Goal: Task Accomplishment & Management: Manage account settings

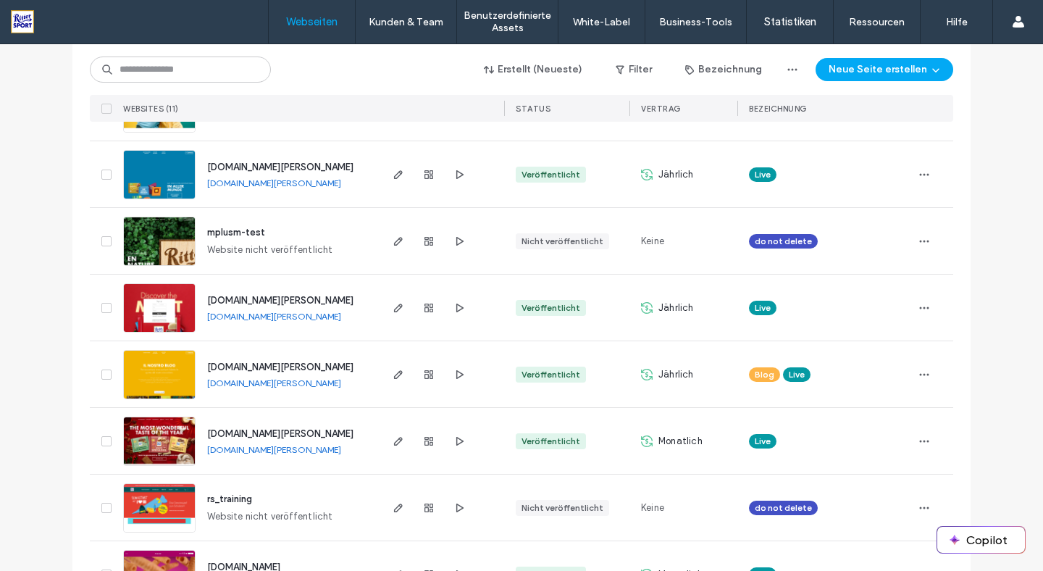
scroll to position [416, 0]
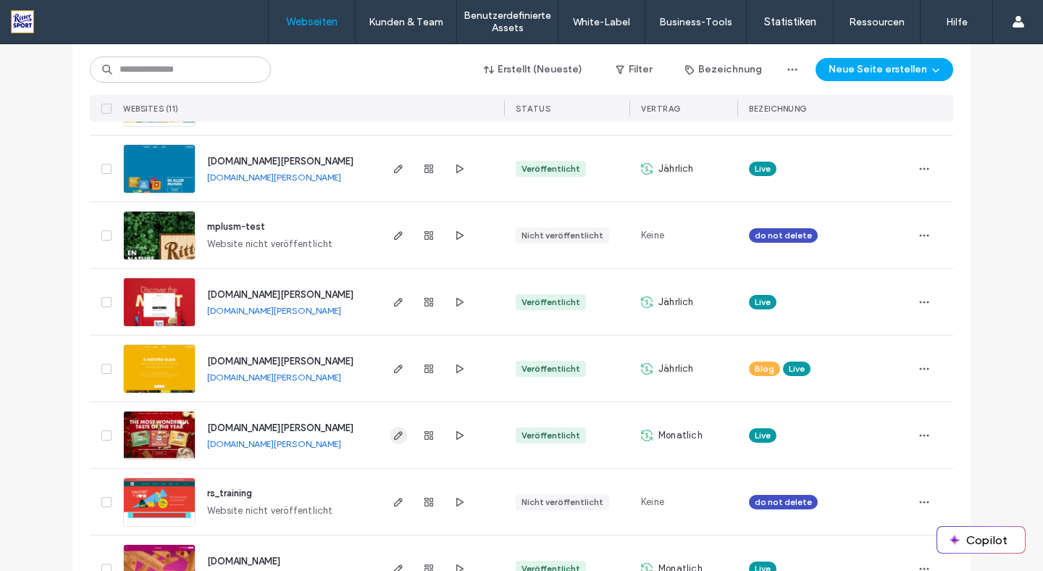
click at [394, 438] on use "button" at bounding box center [398, 435] width 9 height 9
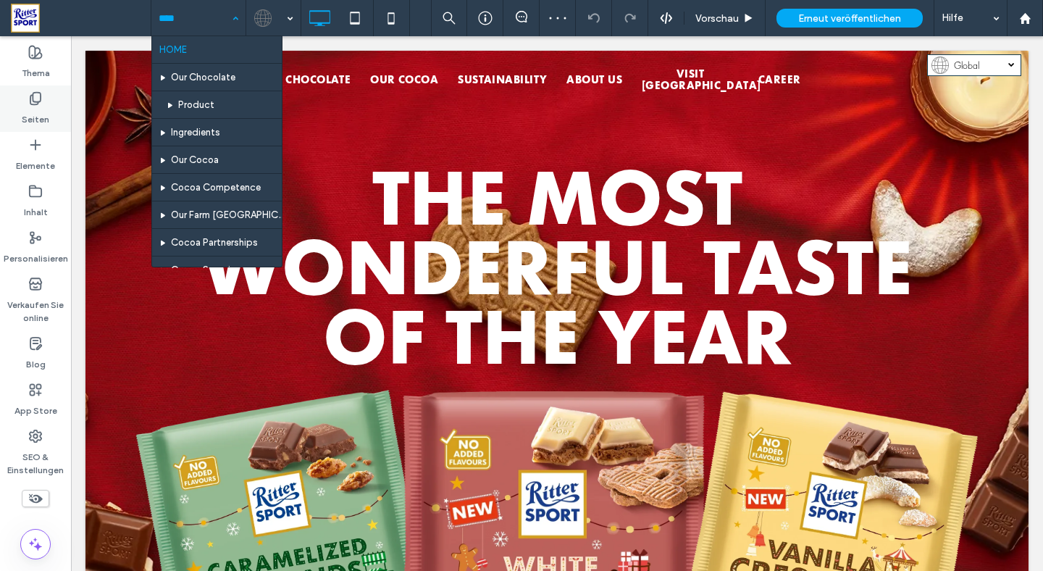
click at [22, 100] on div "Seiten" at bounding box center [35, 108] width 71 height 46
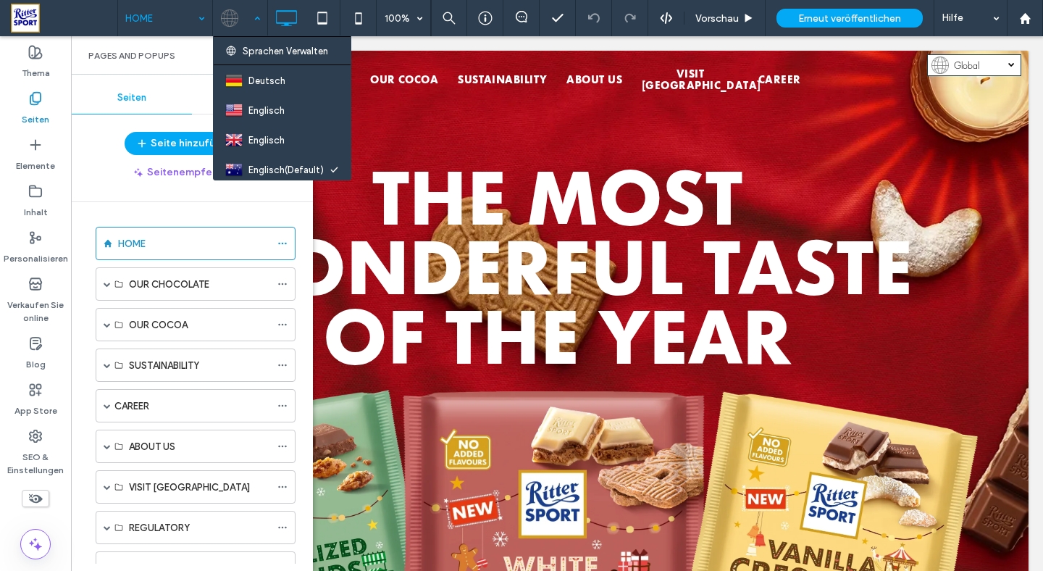
click at [254, 16] on div at bounding box center [240, 18] width 53 height 35
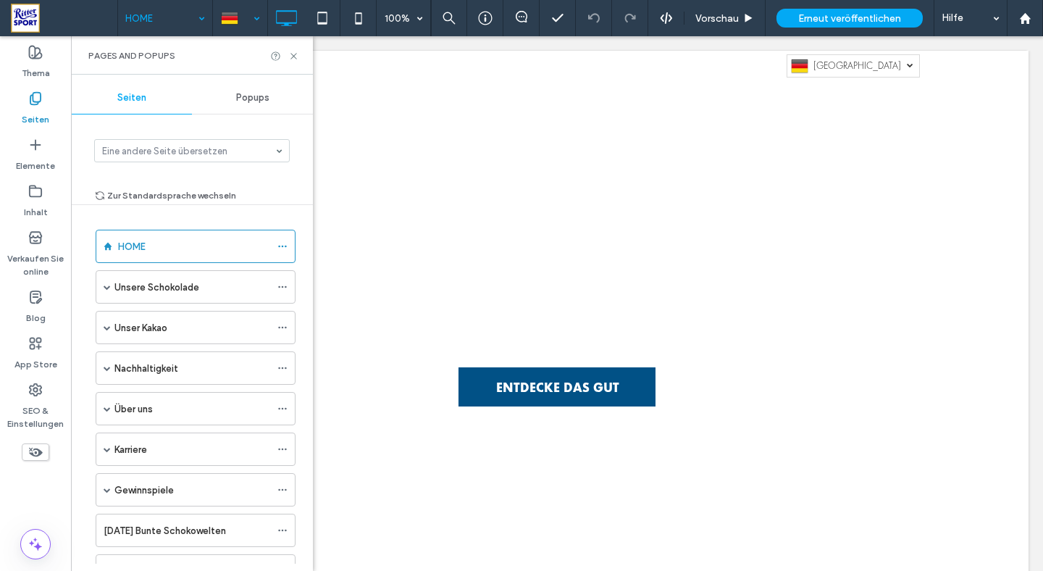
click at [256, 15] on div at bounding box center [240, 18] width 53 height 35
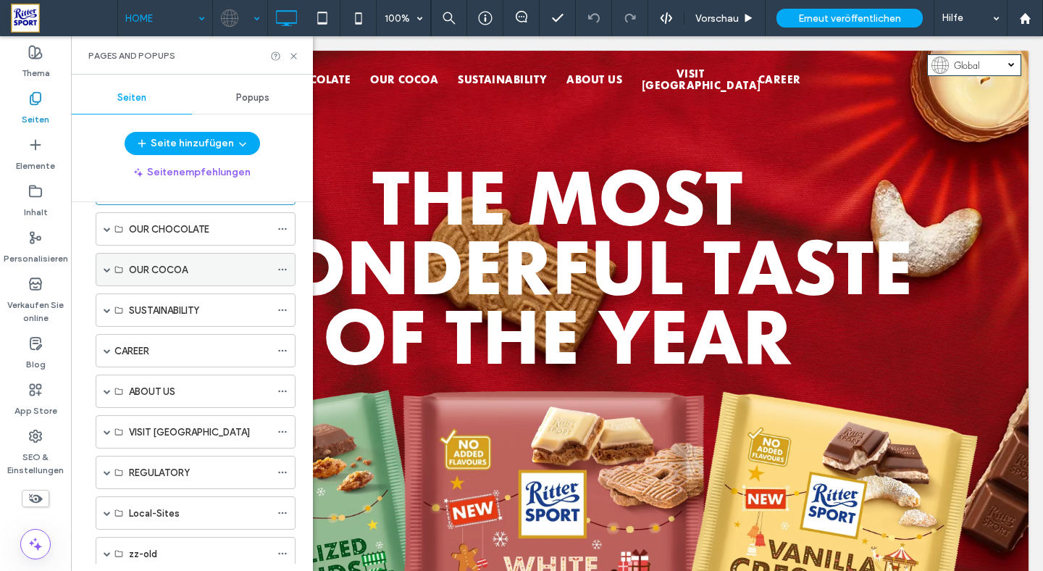
scroll to position [98, 0]
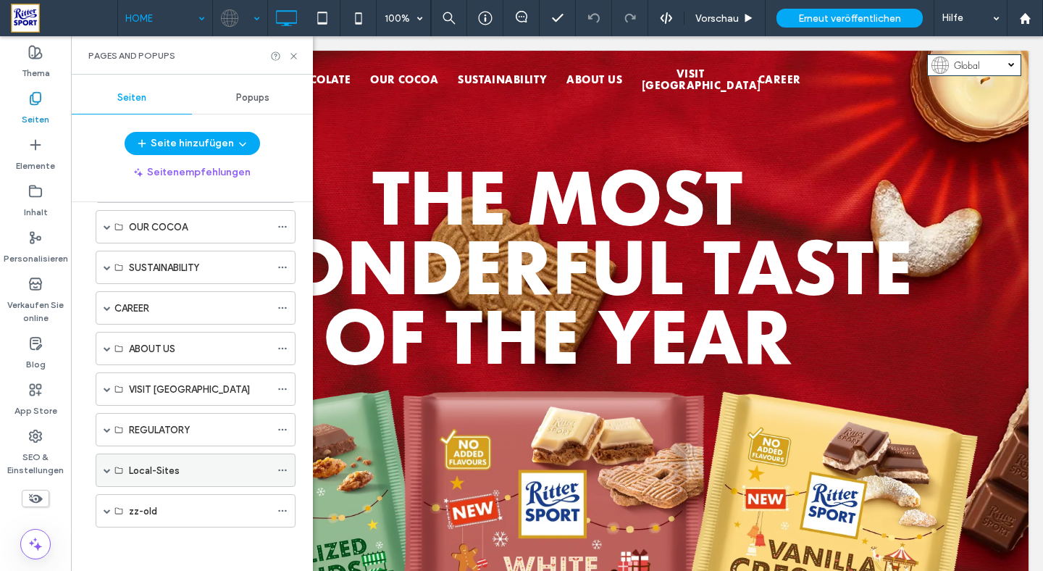
click at [106, 474] on span at bounding box center [107, 470] width 7 height 32
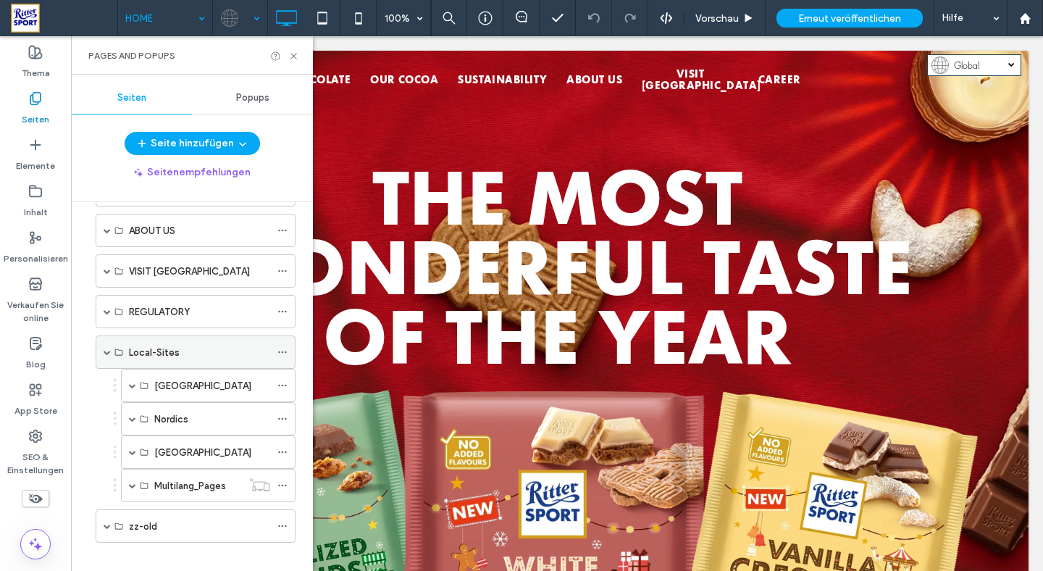
scroll to position [231, 0]
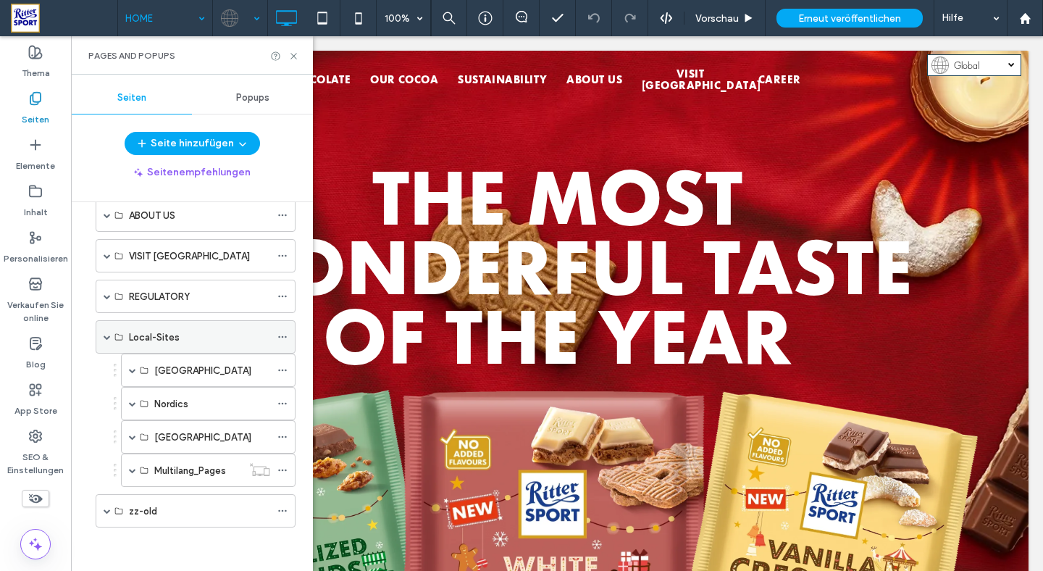
click at [105, 337] on span at bounding box center [107, 336] width 7 height 7
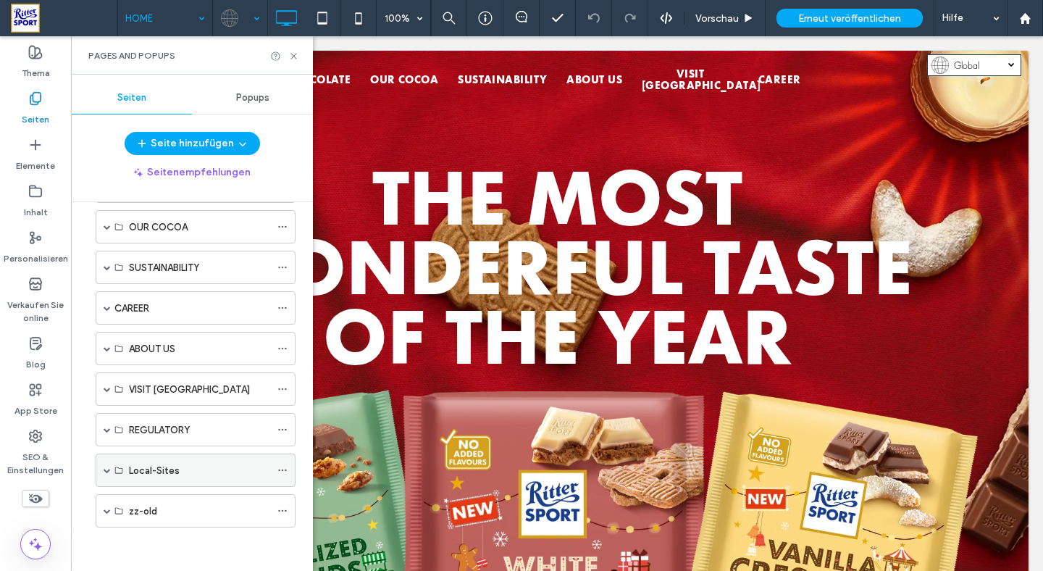
scroll to position [98, 0]
click at [107, 429] on span at bounding box center [107, 429] width 7 height 7
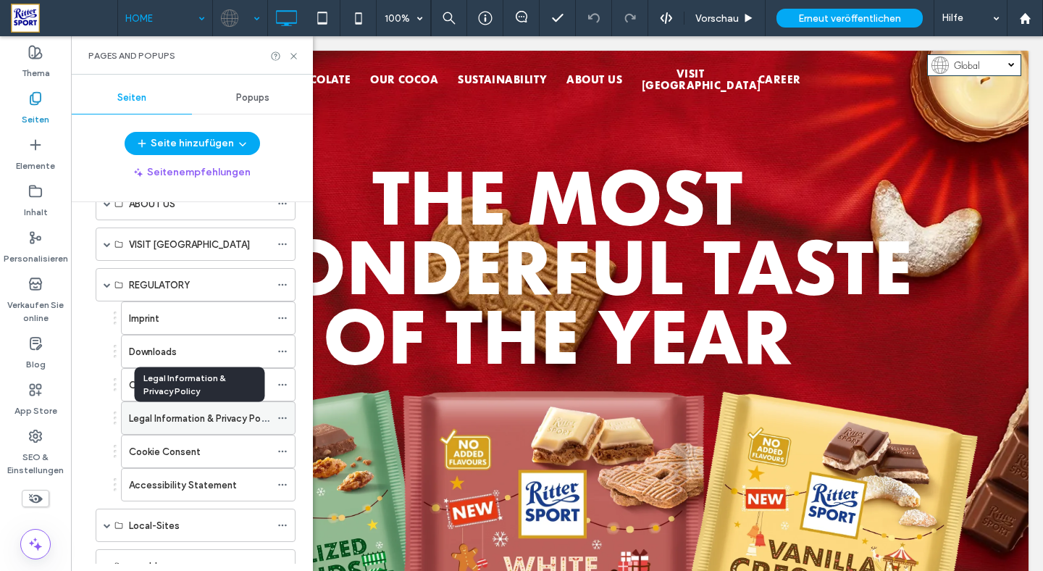
scroll to position [249, 0]
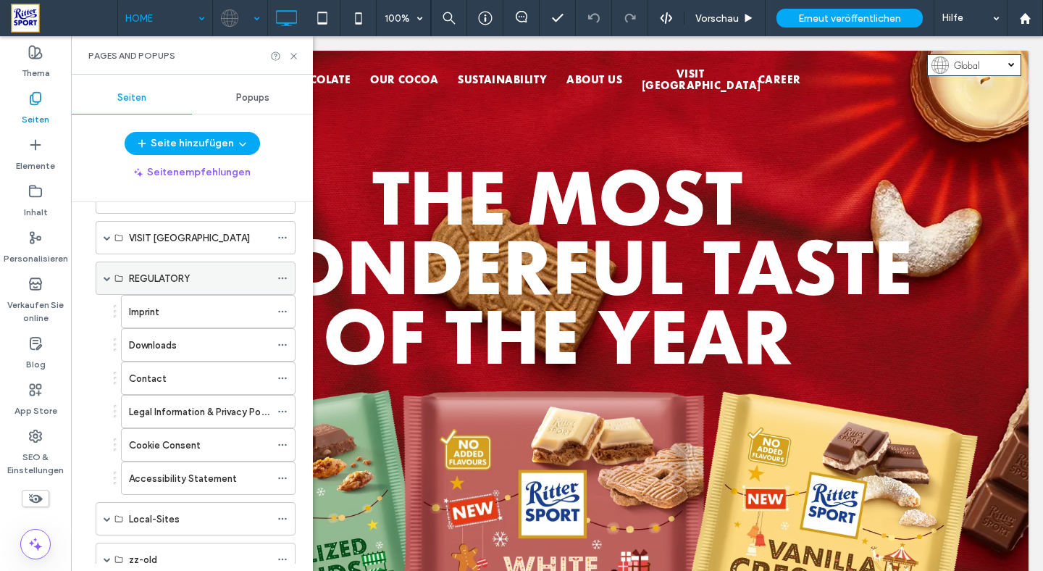
click at [106, 279] on span at bounding box center [107, 277] width 7 height 7
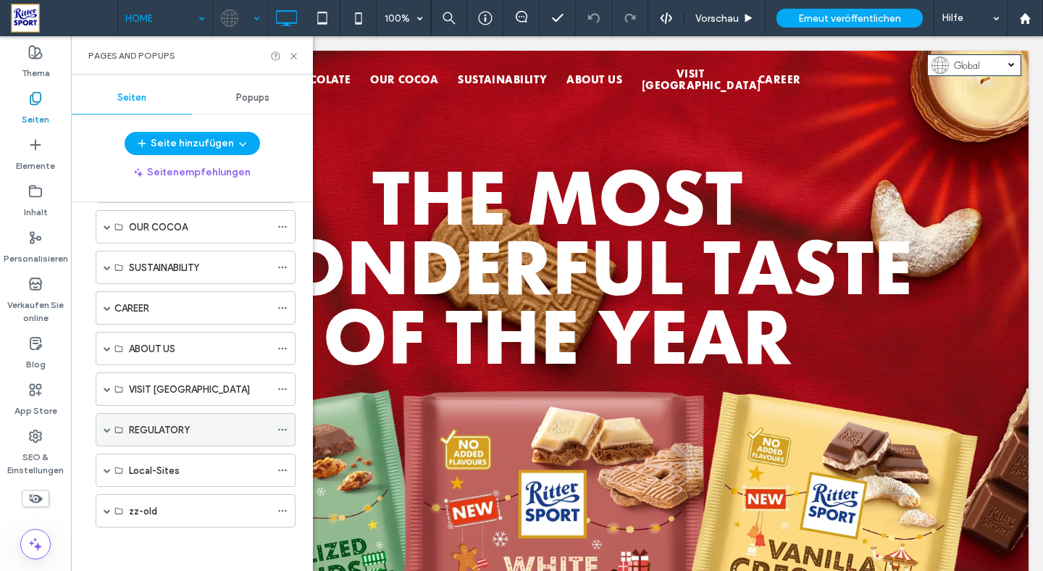
scroll to position [98, 0]
click at [104, 228] on span at bounding box center [107, 226] width 7 height 7
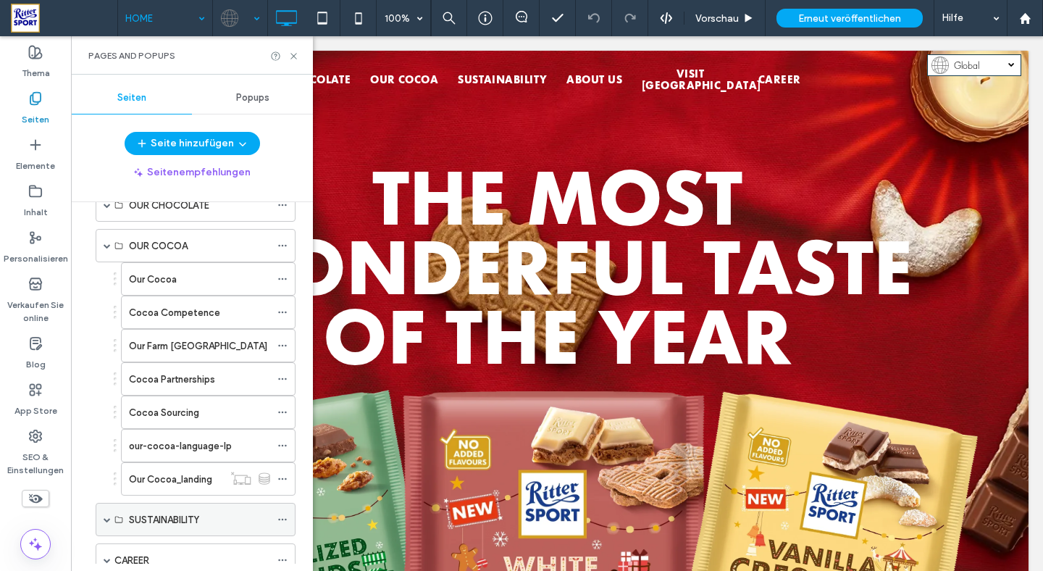
scroll to position [64, 0]
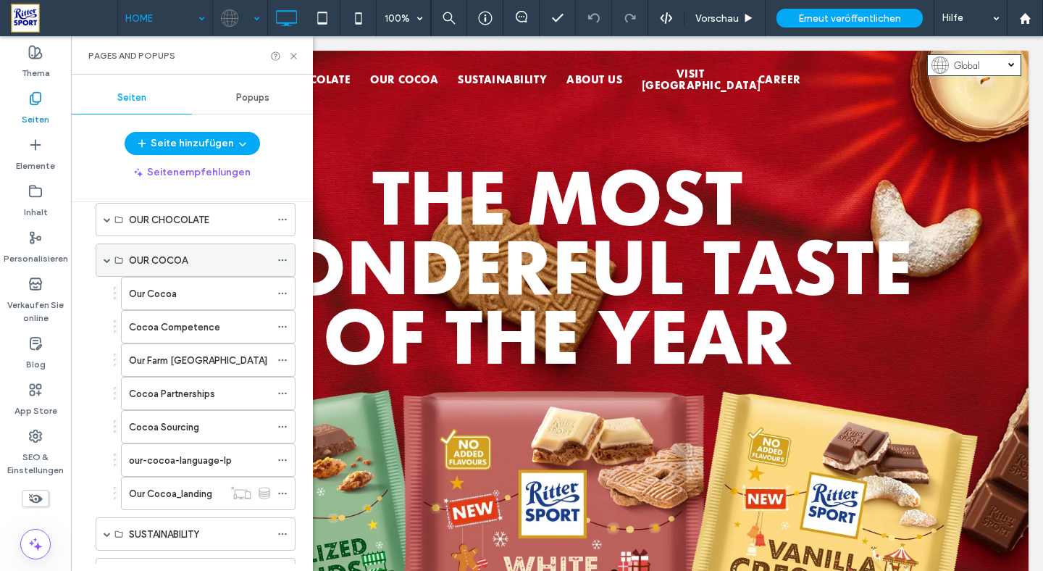
click at [103, 261] on div "OUR COCOA" at bounding box center [196, 259] width 200 height 33
click at [107, 261] on span at bounding box center [107, 259] width 7 height 7
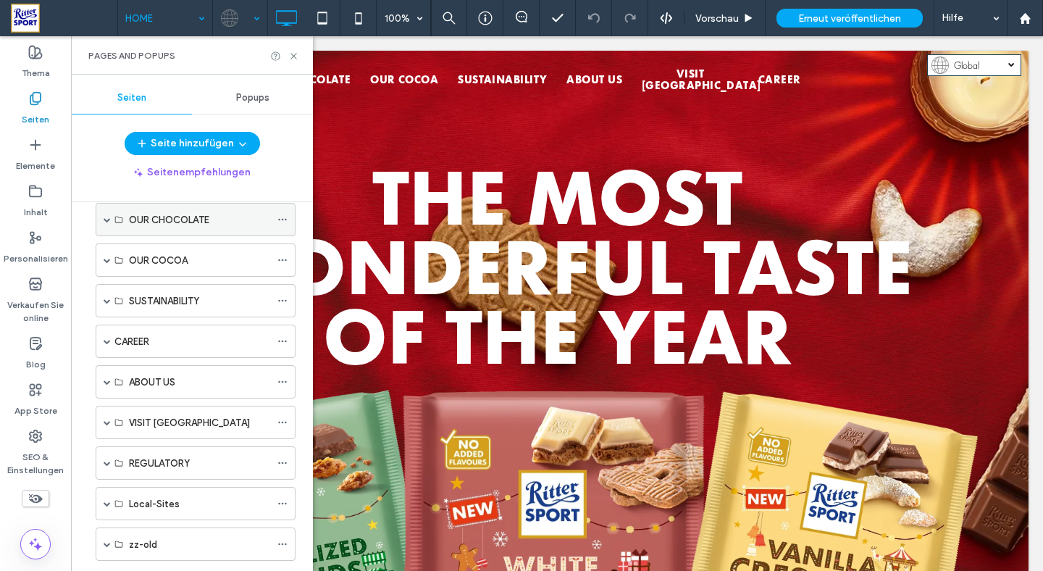
click at [107, 219] on span at bounding box center [107, 219] width 7 height 7
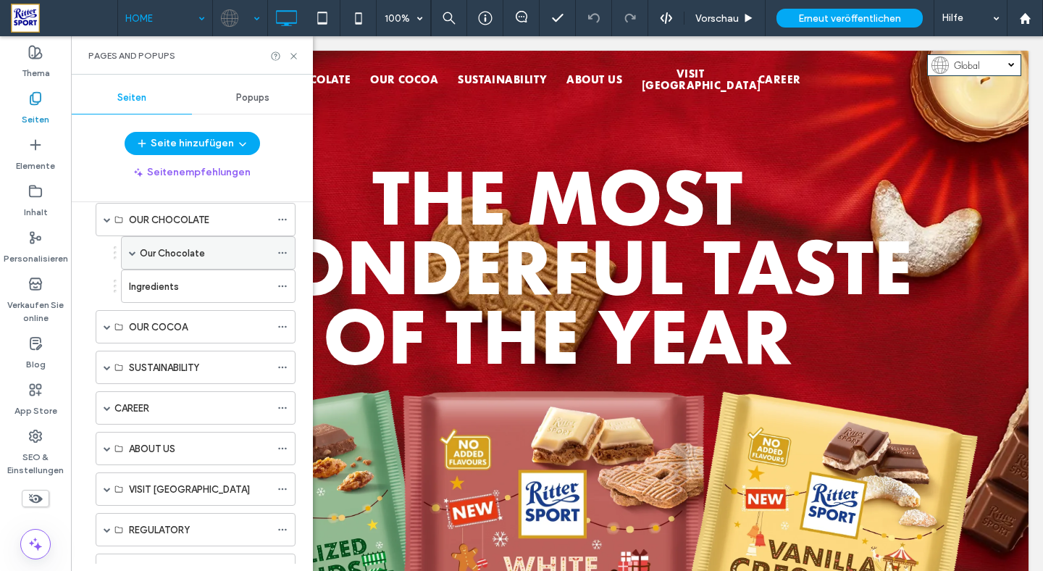
click at [131, 254] on span at bounding box center [132, 252] width 7 height 7
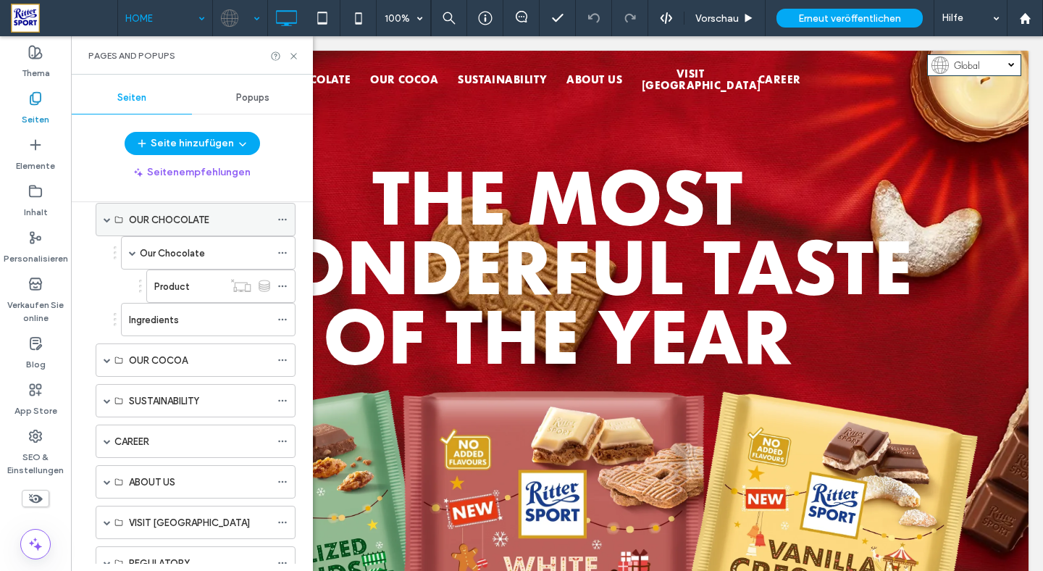
click at [107, 217] on span at bounding box center [107, 219] width 7 height 7
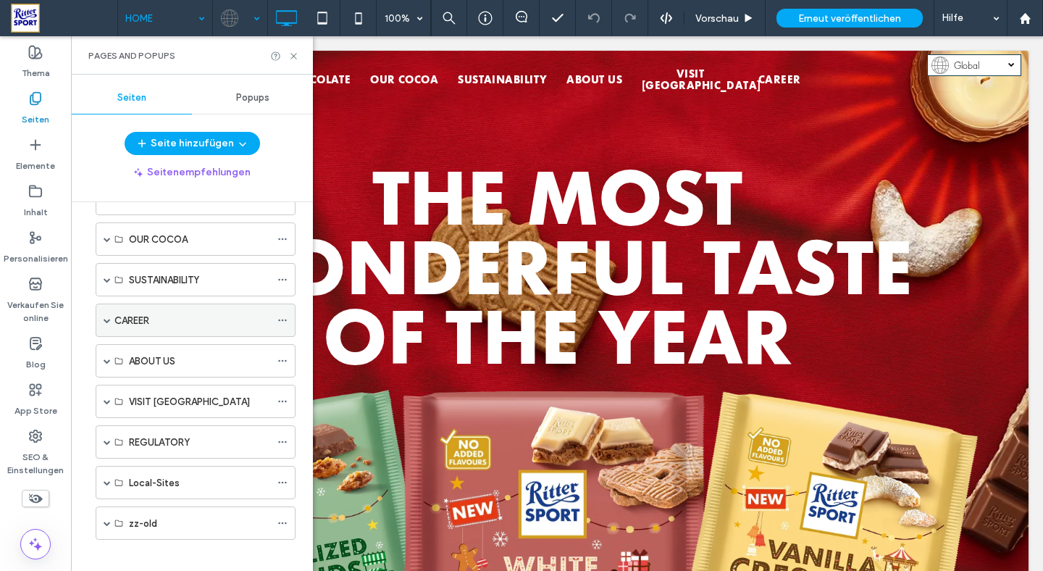
scroll to position [98, 0]
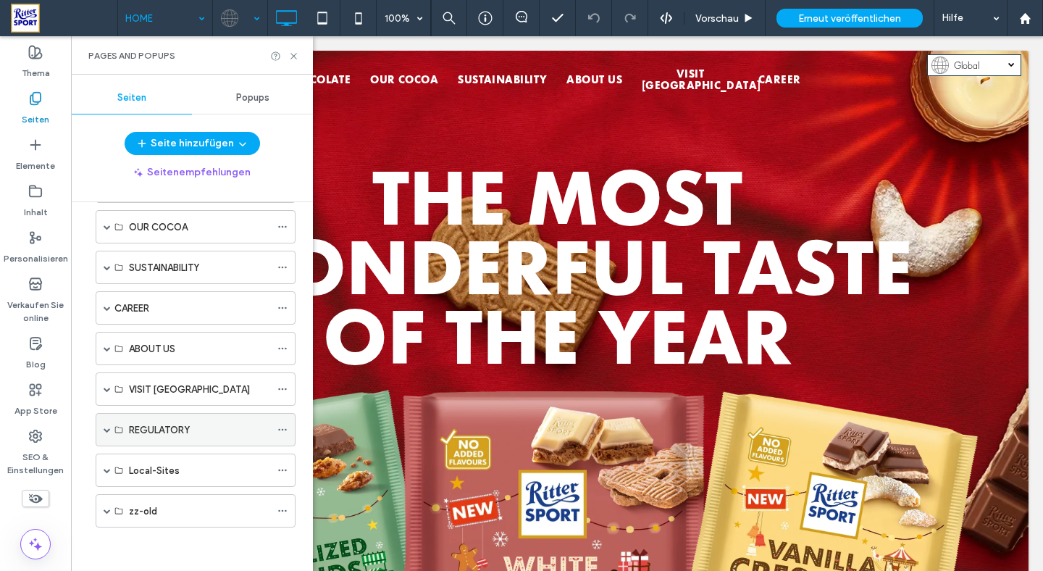
click at [109, 429] on span at bounding box center [107, 429] width 7 height 7
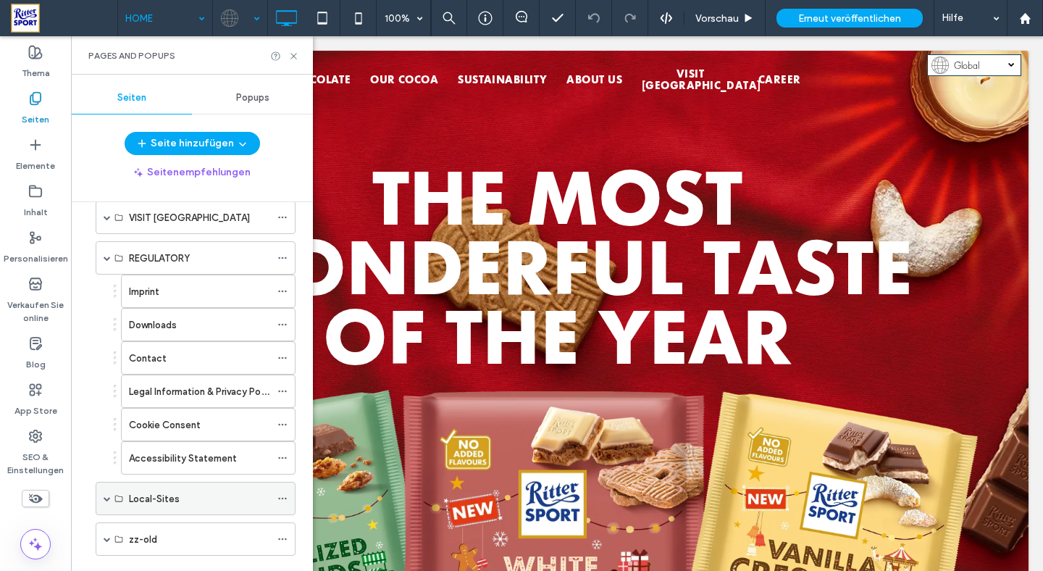
click at [106, 495] on span at bounding box center [107, 498] width 7 height 7
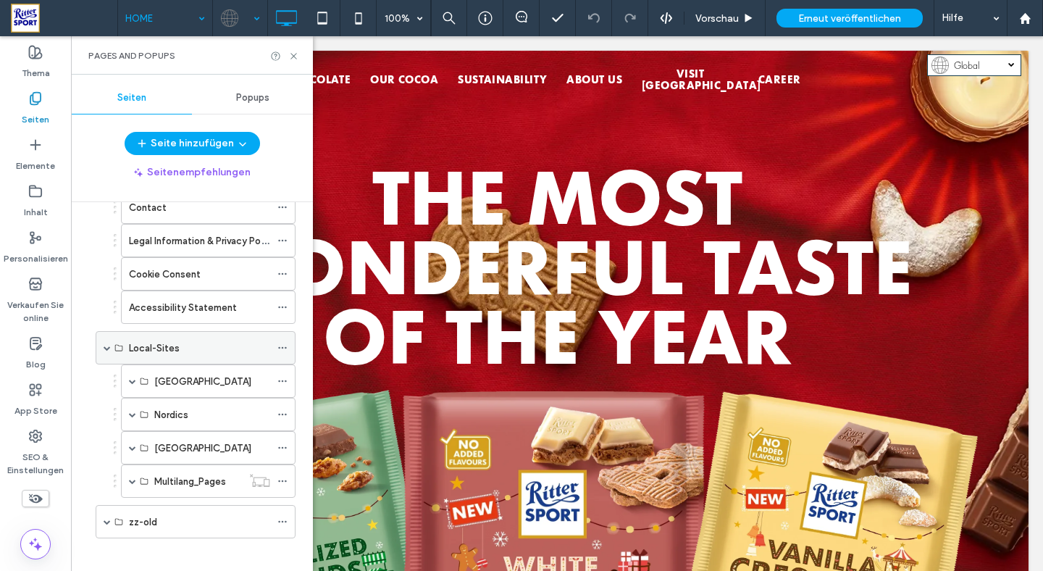
scroll to position [431, 0]
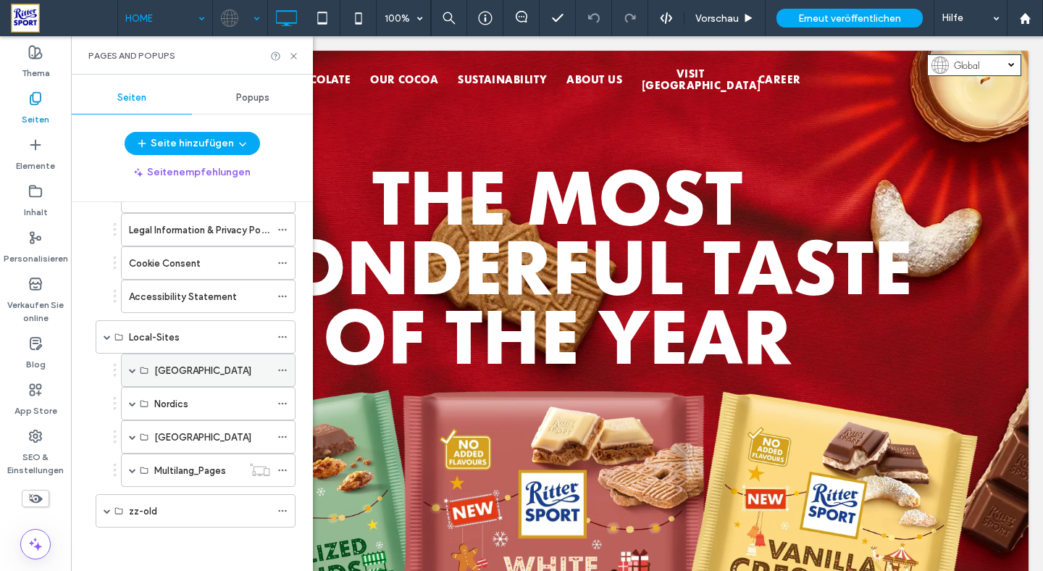
click at [131, 371] on span at bounding box center [132, 369] width 7 height 7
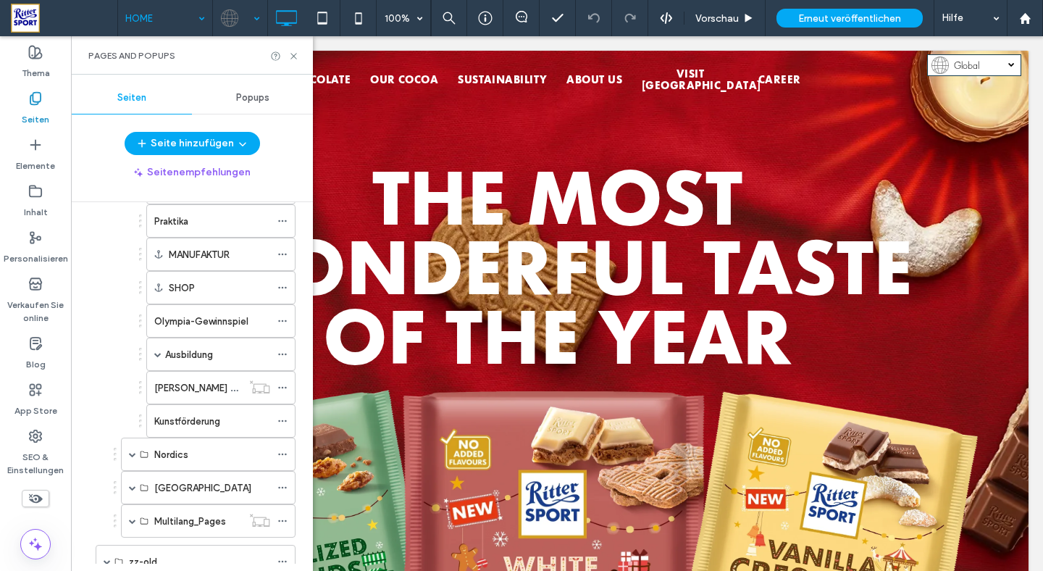
scroll to position [744, 0]
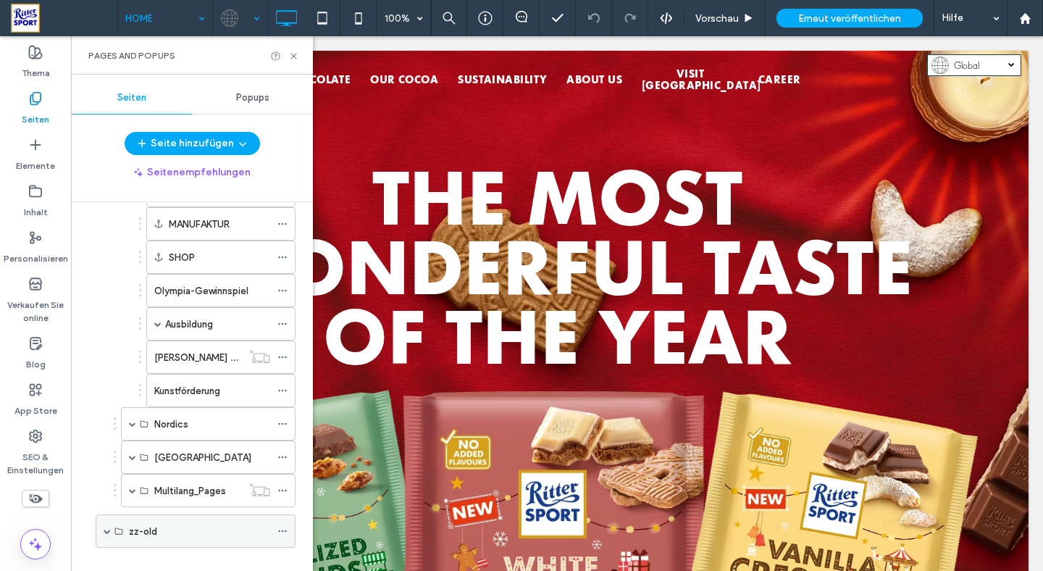
click at [104, 532] on span at bounding box center [107, 530] width 7 height 7
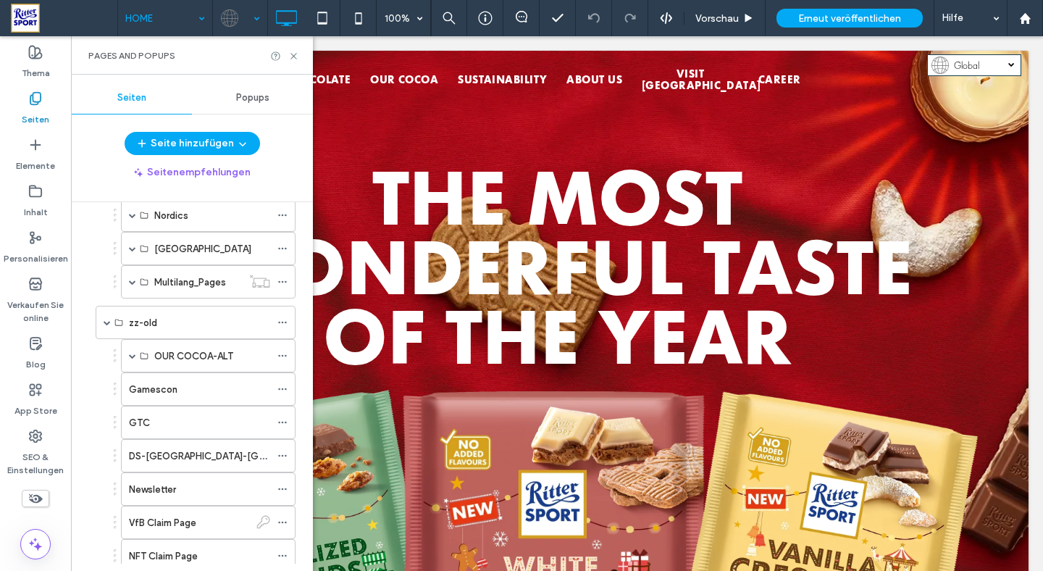
scroll to position [944, 0]
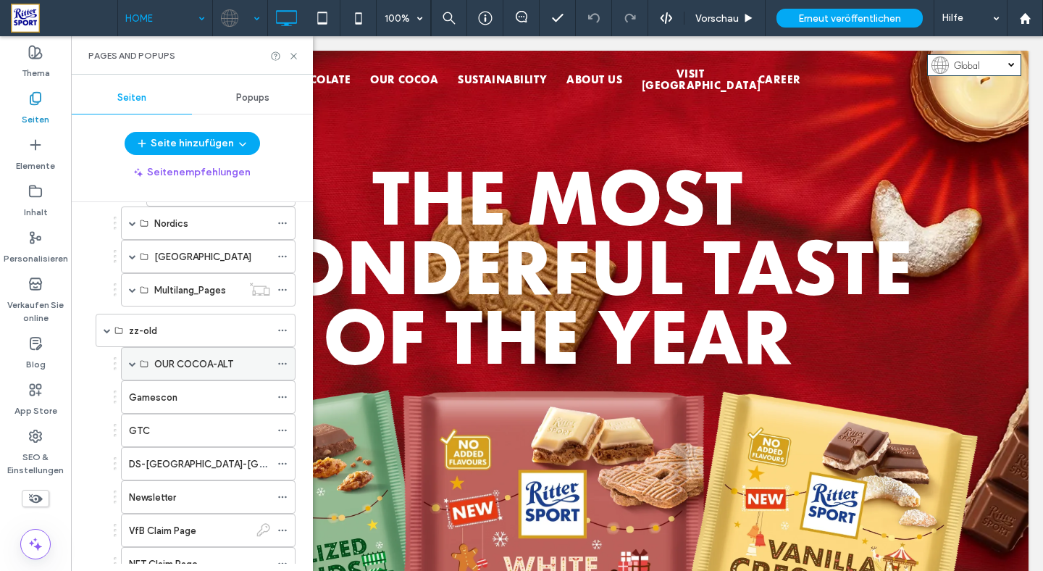
click at [134, 366] on span at bounding box center [132, 363] width 7 height 7
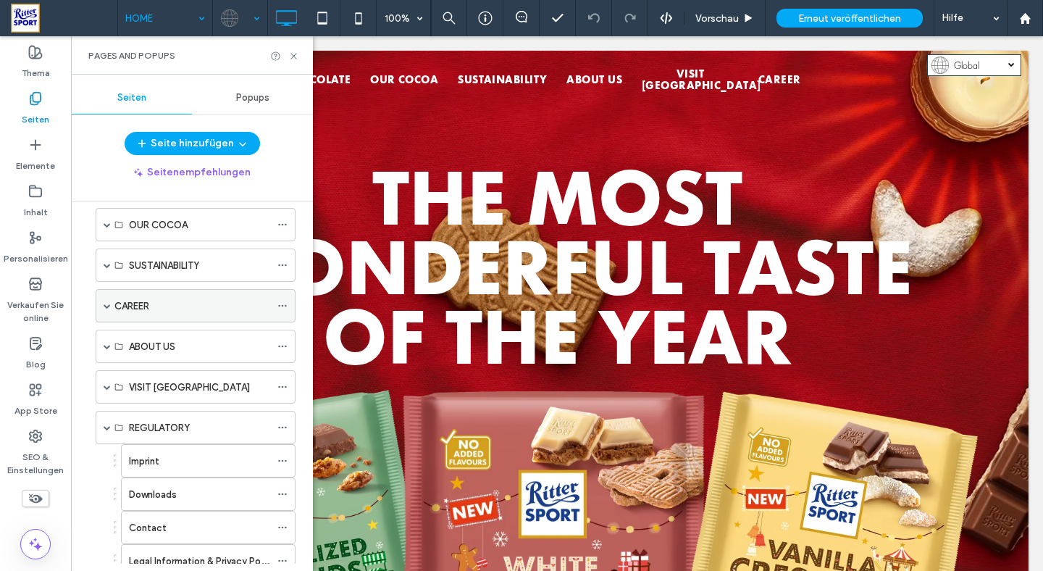
scroll to position [140, 0]
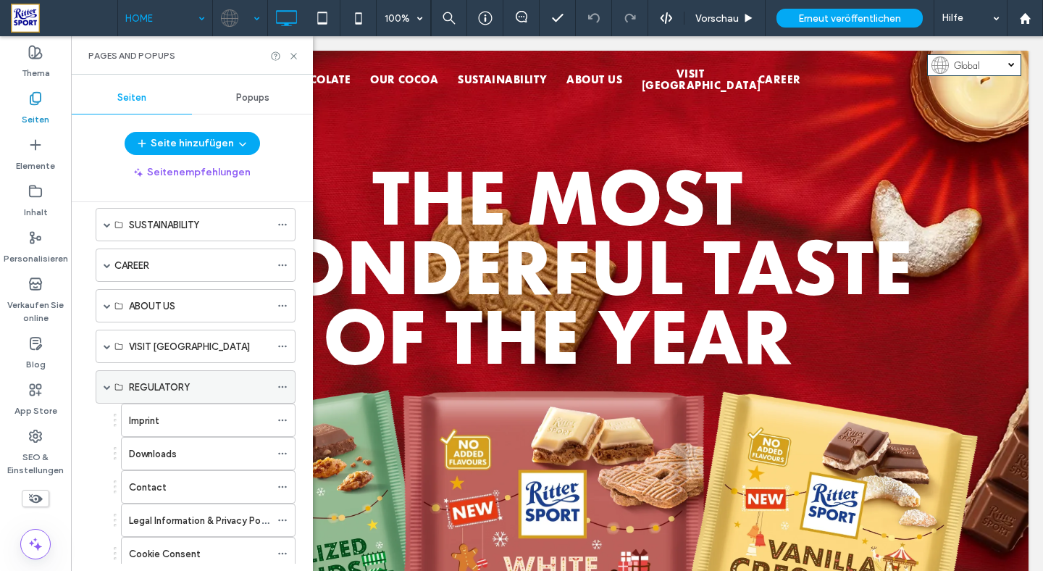
click at [106, 390] on span at bounding box center [107, 386] width 7 height 7
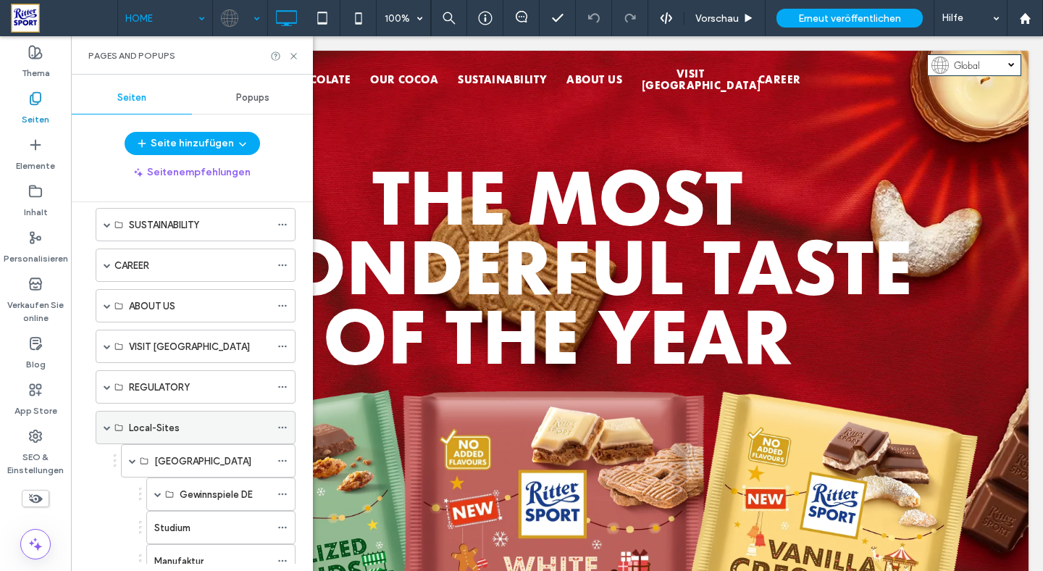
click at [106, 428] on span at bounding box center [107, 427] width 7 height 7
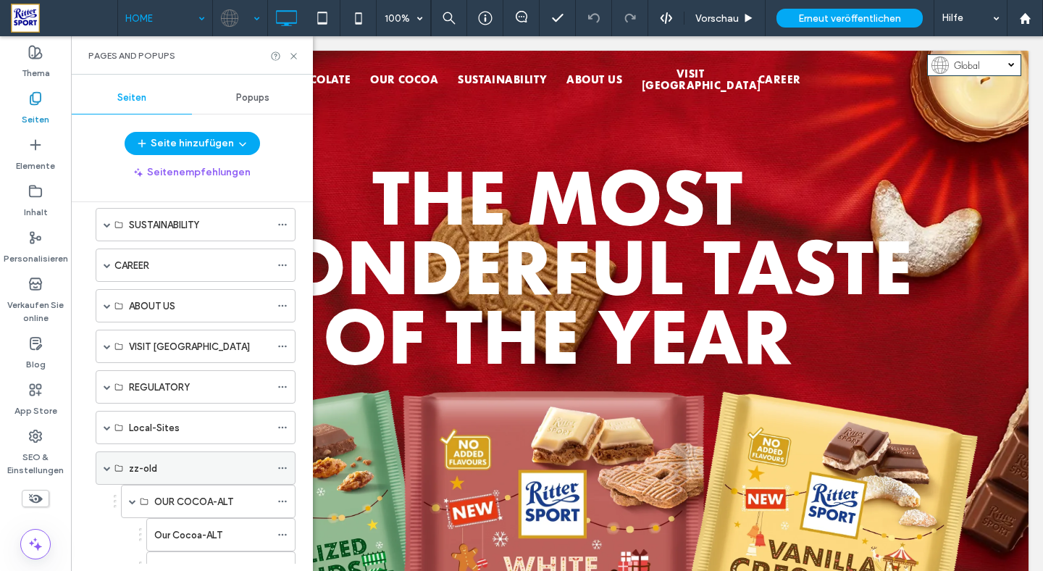
click at [106, 467] on span at bounding box center [107, 467] width 7 height 7
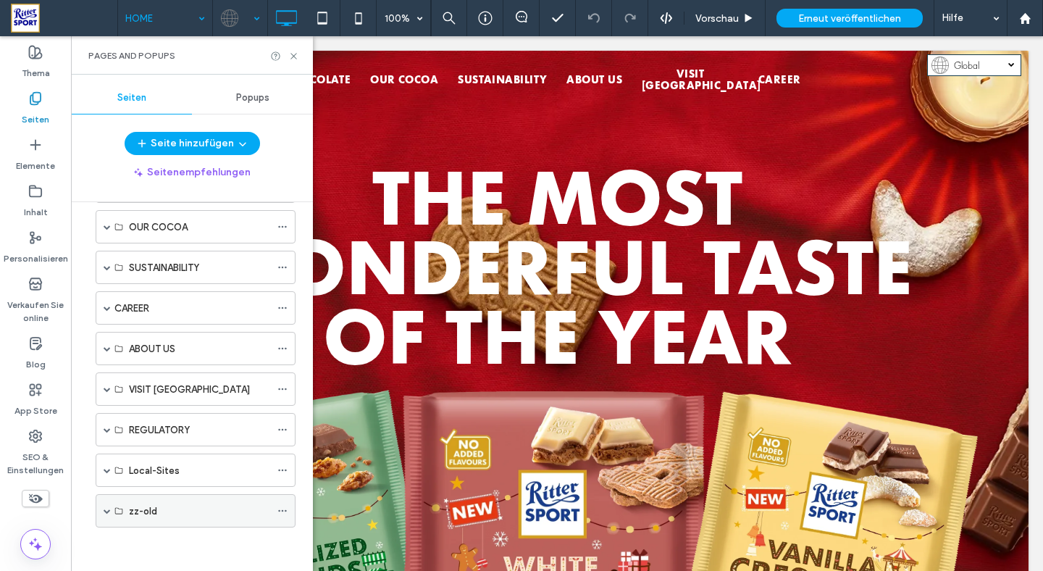
scroll to position [98, 0]
click at [108, 390] on span at bounding box center [107, 388] width 7 height 7
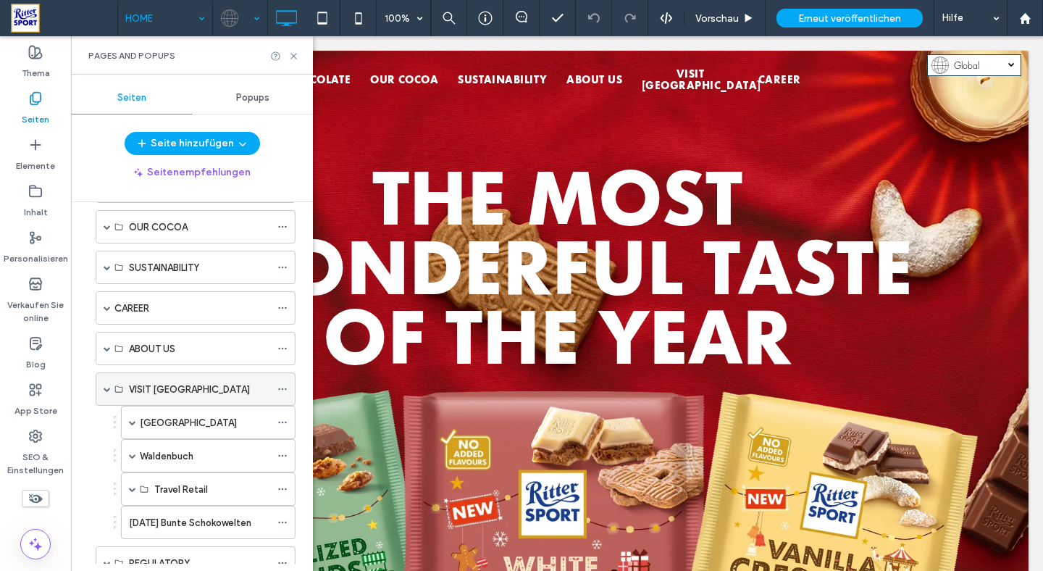
scroll to position [140, 0]
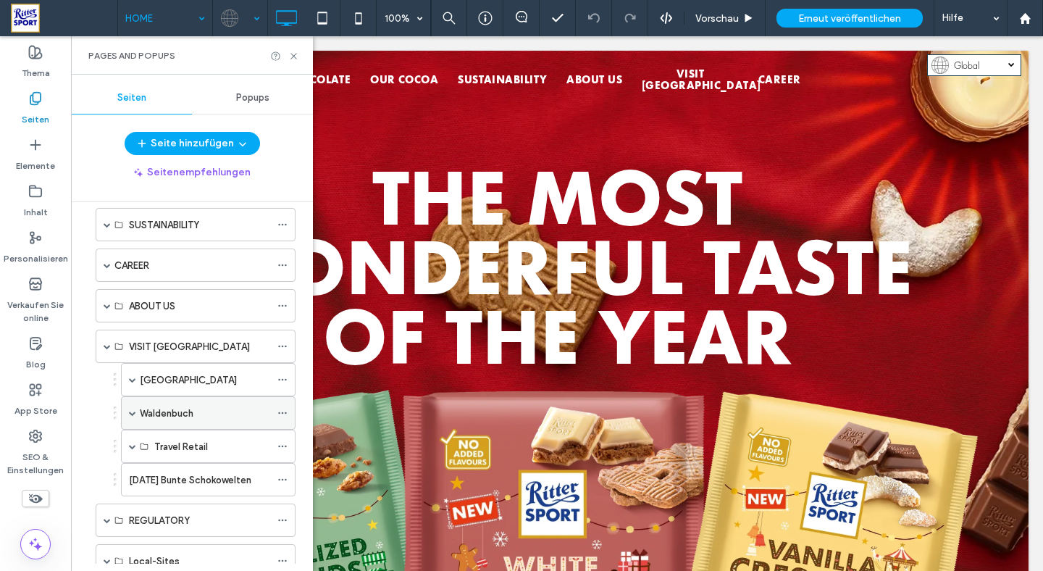
click at [134, 411] on span at bounding box center [132, 412] width 7 height 7
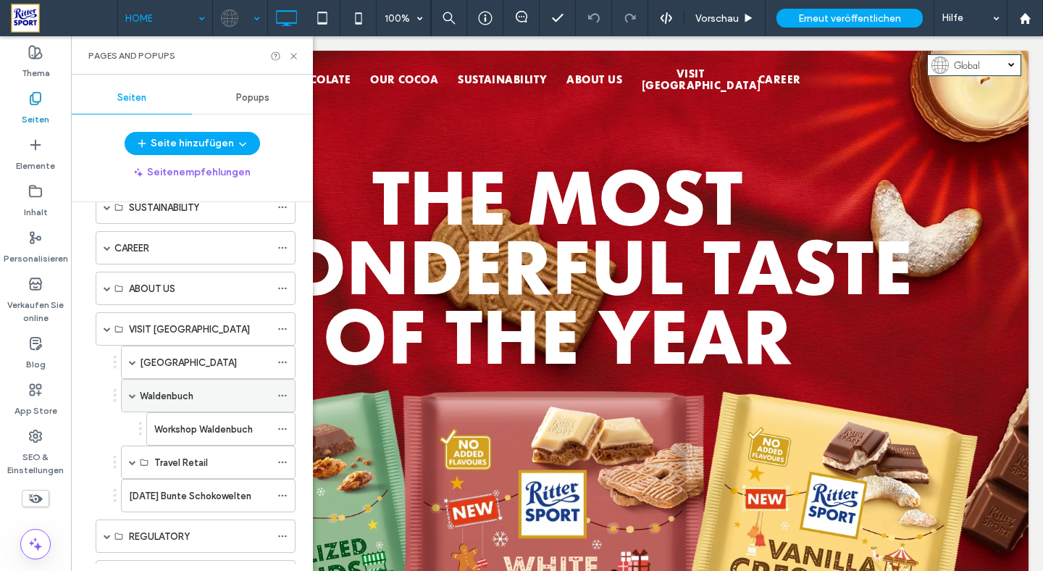
scroll to position [170, 0]
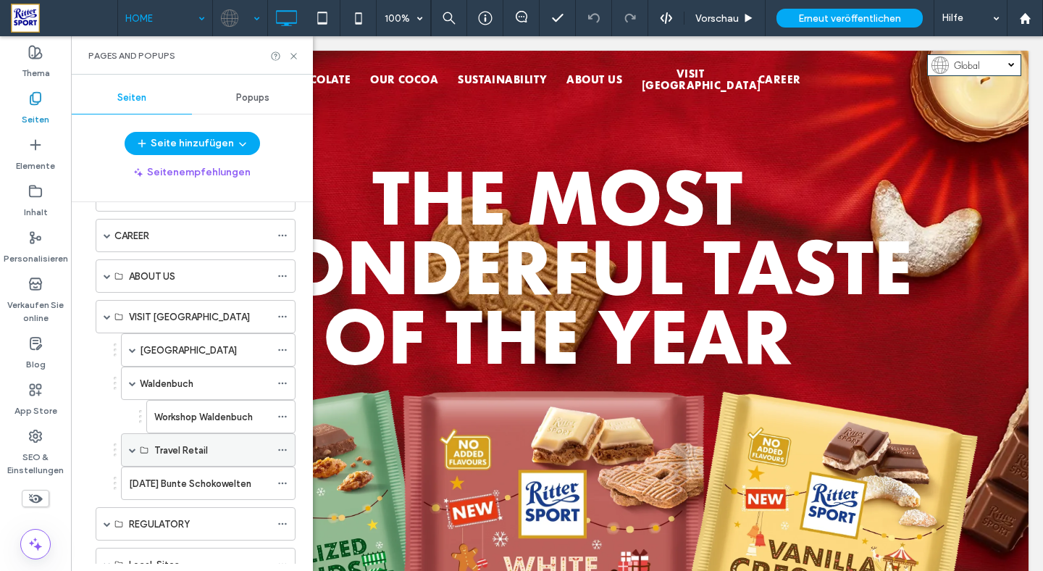
click at [131, 447] on span at bounding box center [132, 449] width 7 height 7
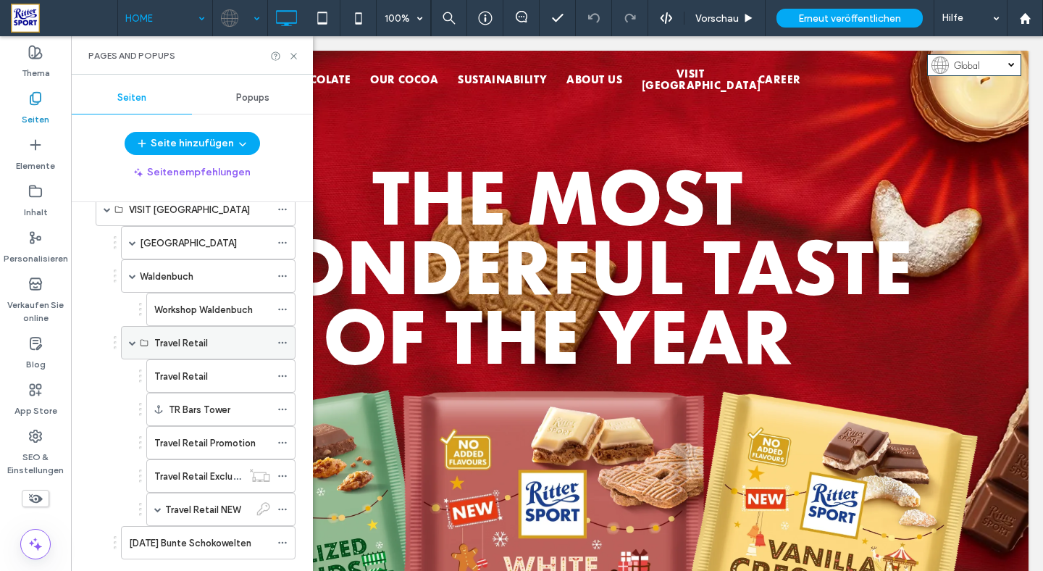
scroll to position [282, 0]
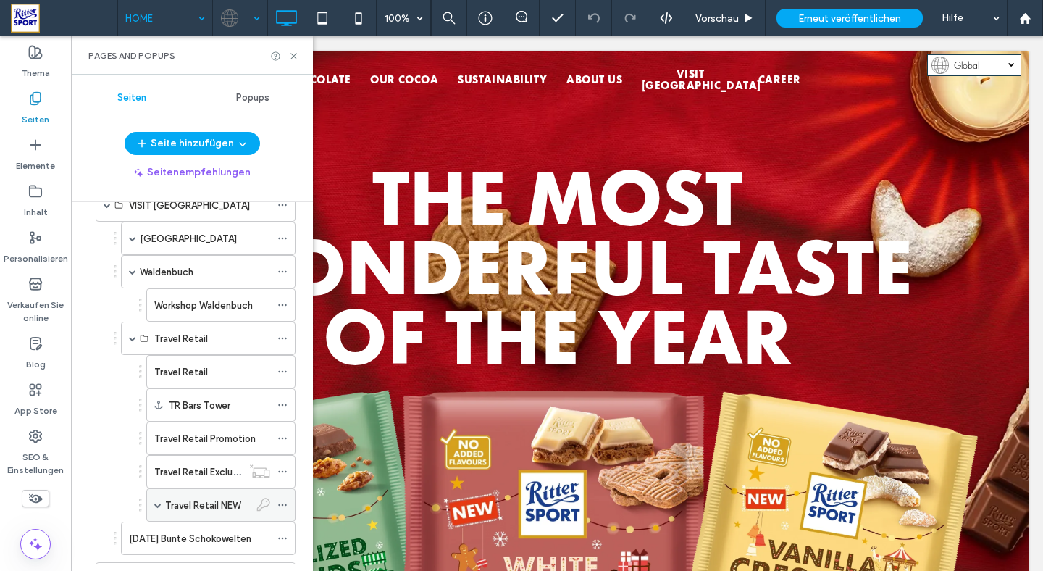
click at [198, 511] on label "Travel Retail NEW" at bounding box center [202, 504] width 75 height 25
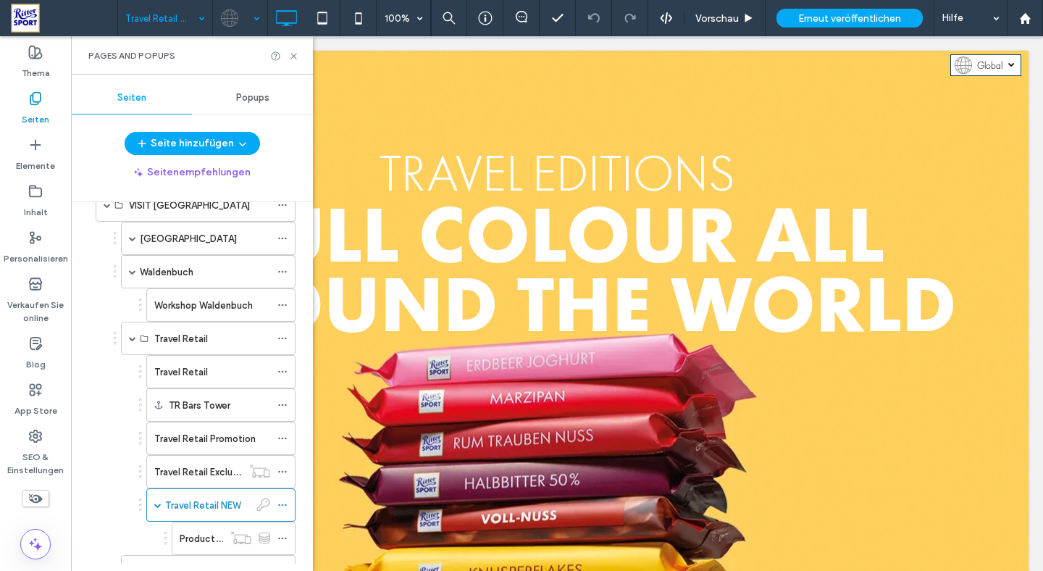
scroll to position [0, 0]
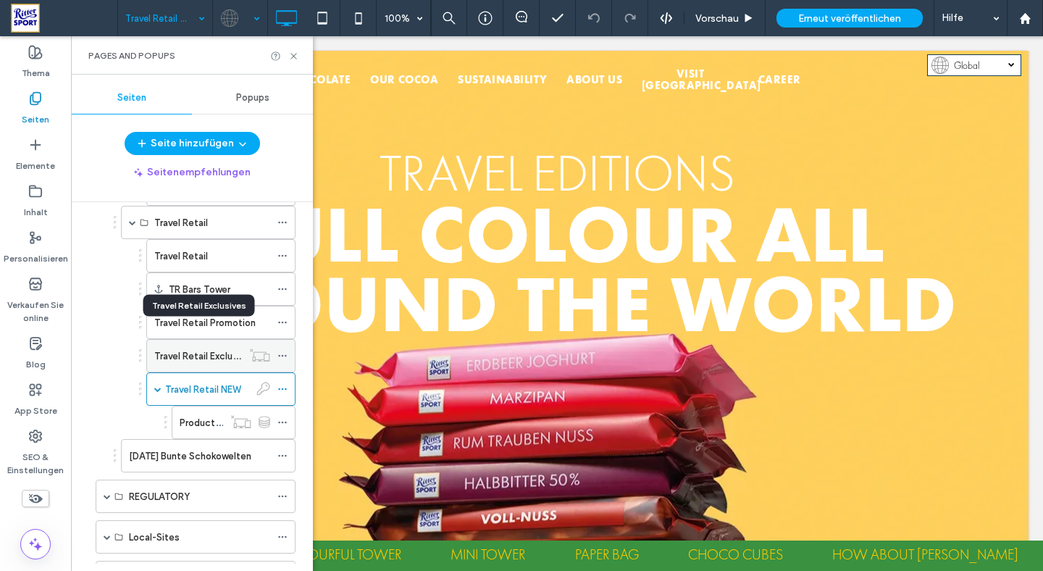
scroll to position [464, 0]
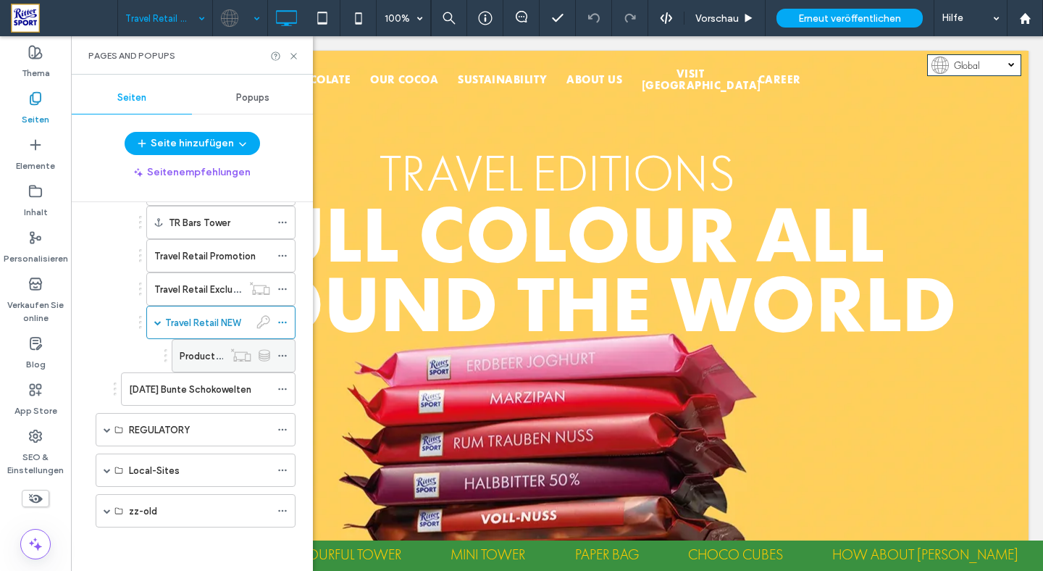
click at [197, 353] on label "Products Travel-Retail" at bounding box center [229, 355] width 98 height 25
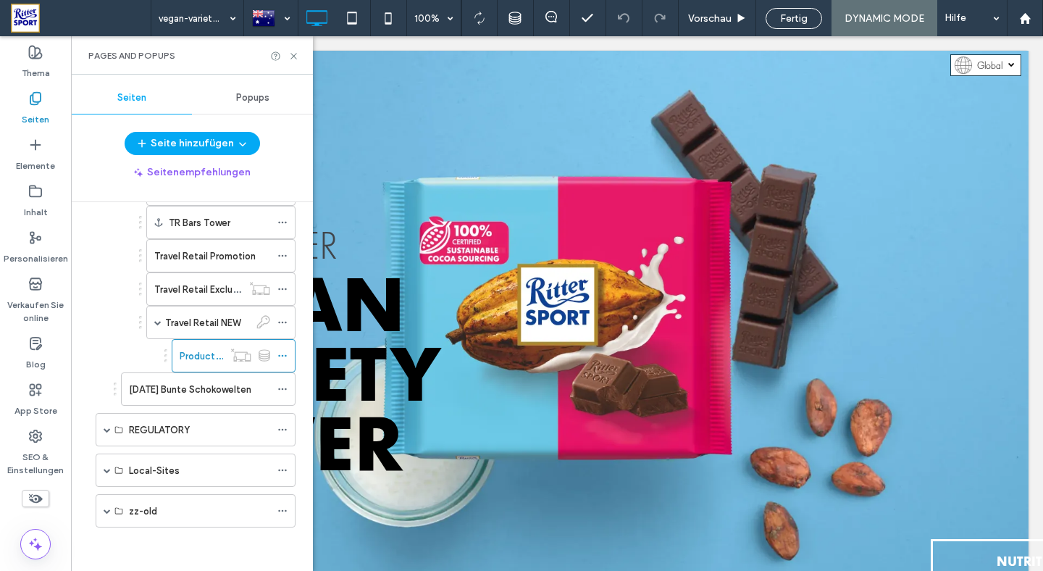
scroll to position [0, 0]
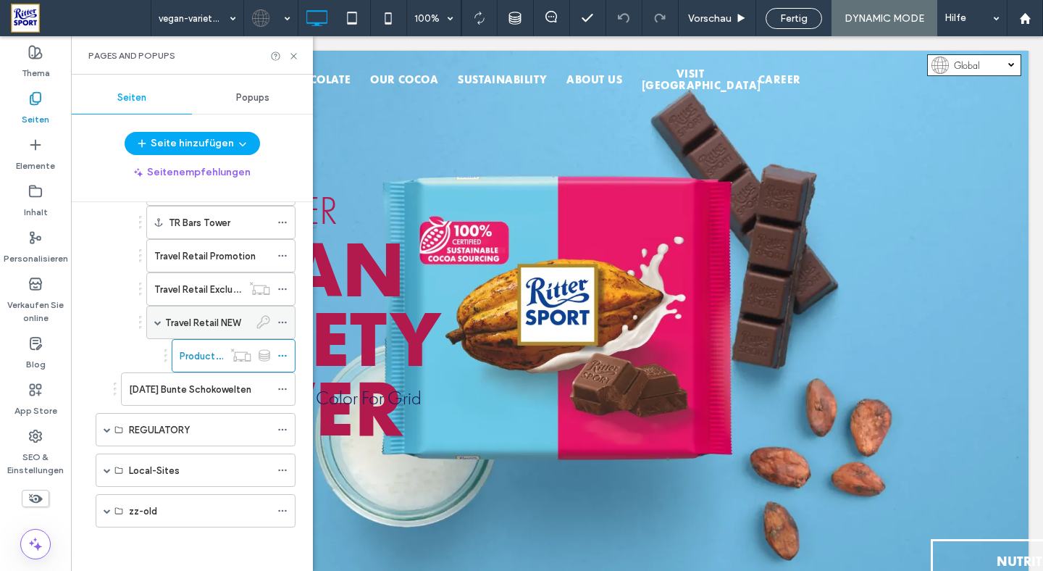
click at [214, 322] on label "Travel Retail NEW" at bounding box center [202, 322] width 75 height 25
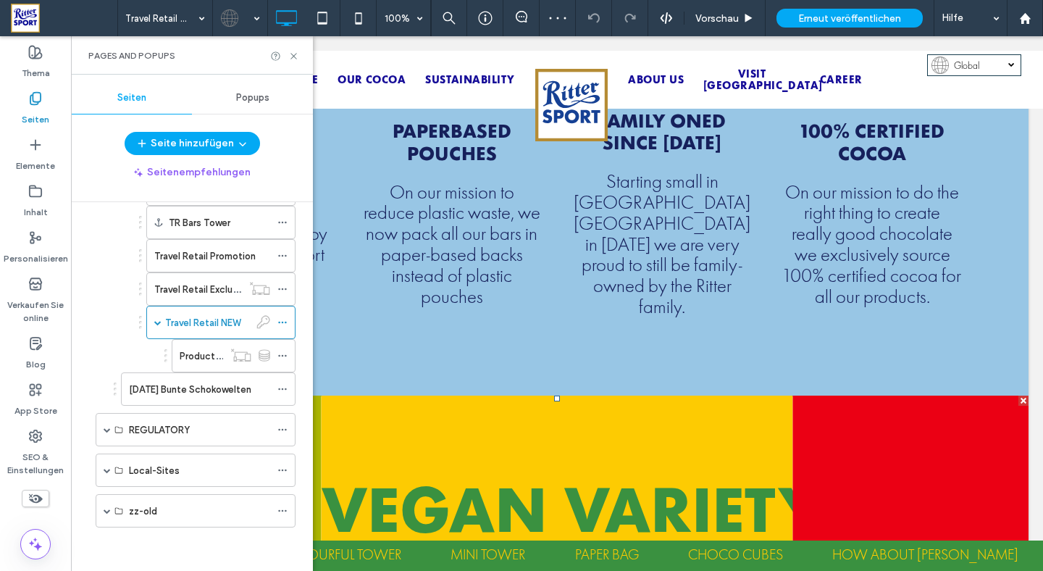
scroll to position [1007, 0]
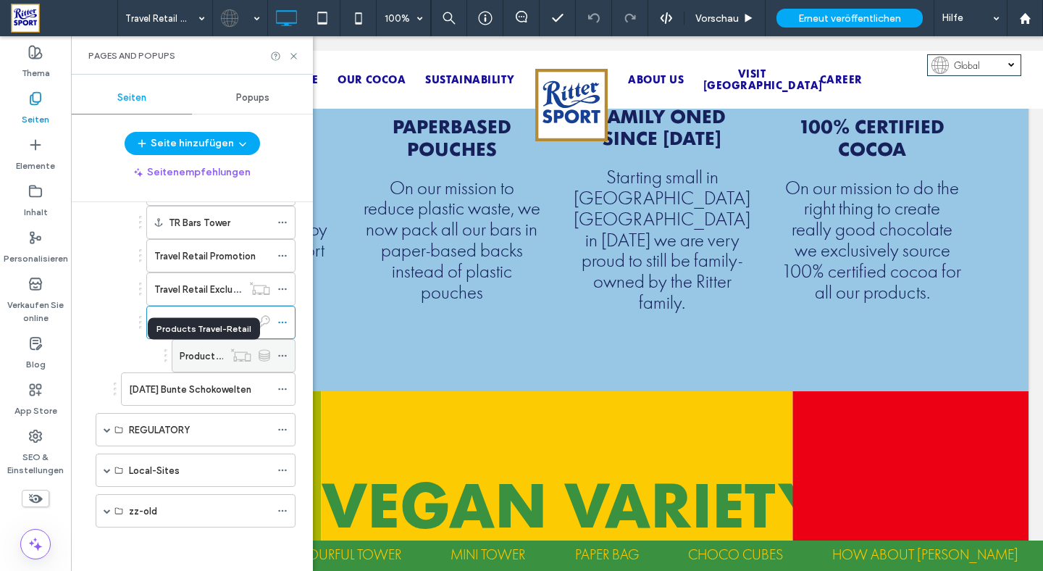
click at [206, 357] on label "Products Travel-Retail" at bounding box center [229, 355] width 98 height 25
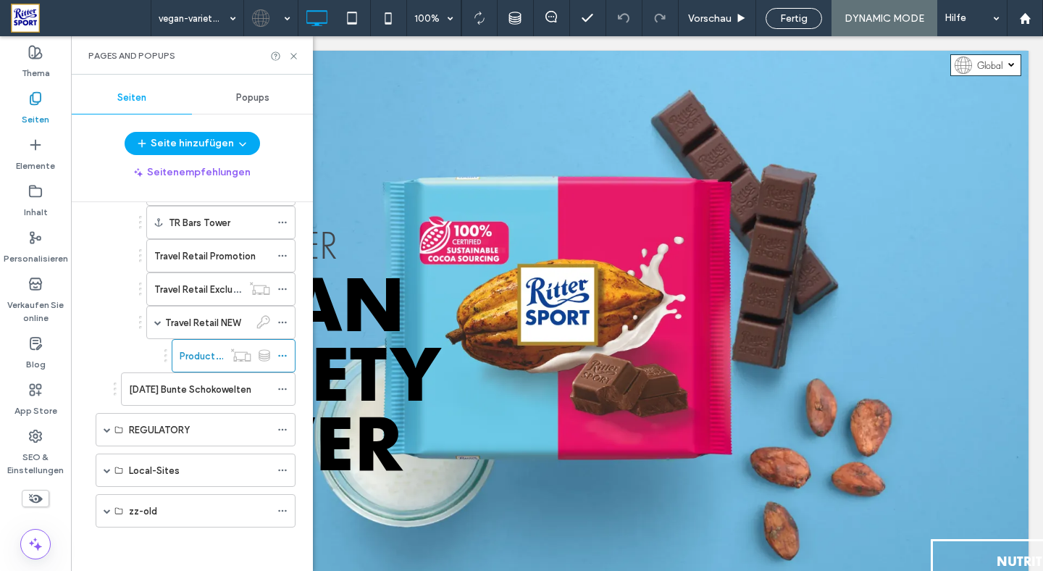
scroll to position [0, 0]
click at [282, 356] on div at bounding box center [521, 285] width 1043 height 571
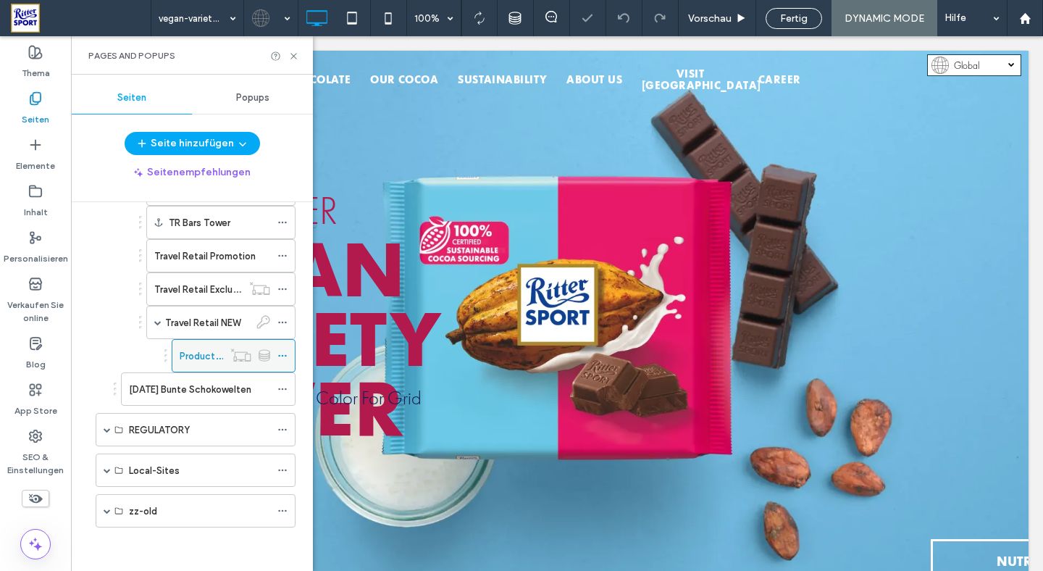
click at [285, 357] on icon at bounding box center [282, 355] width 10 height 10
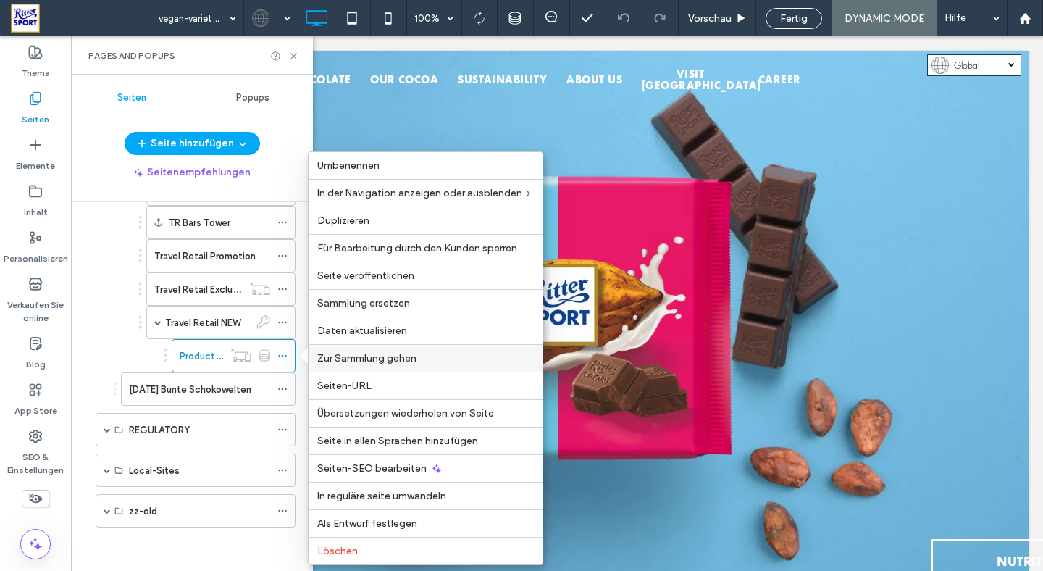
click at [405, 356] on span "Zur Sammlung gehen" at bounding box center [366, 358] width 99 height 12
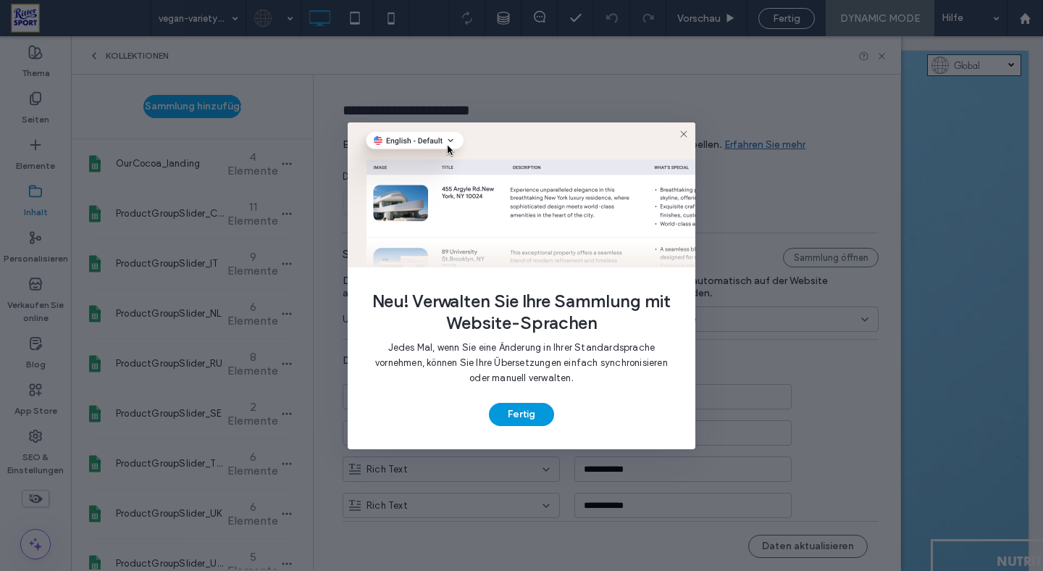
click at [526, 412] on button "Fertig" at bounding box center [521, 414] width 65 height 23
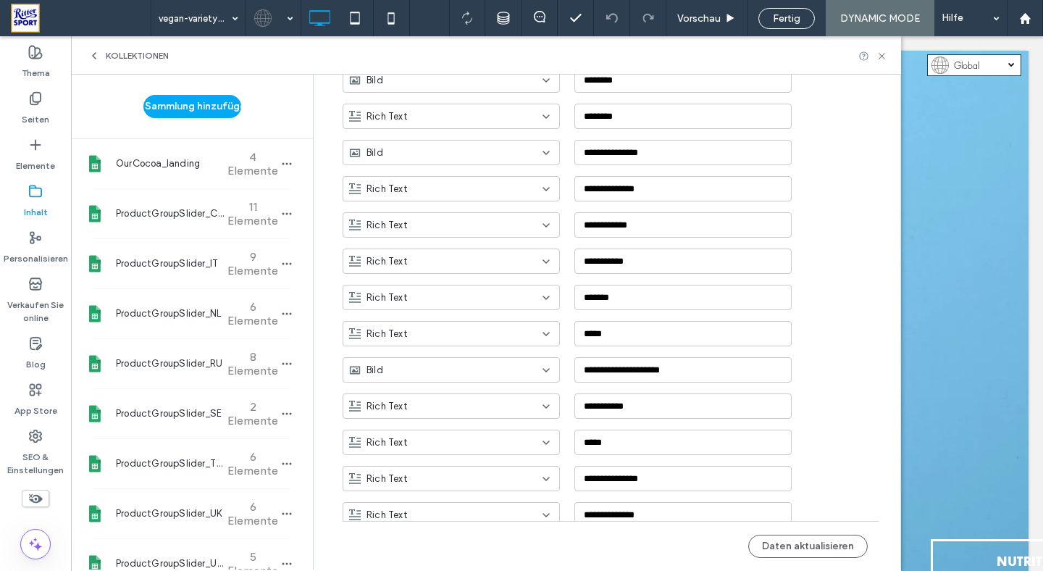
scroll to position [763, 0]
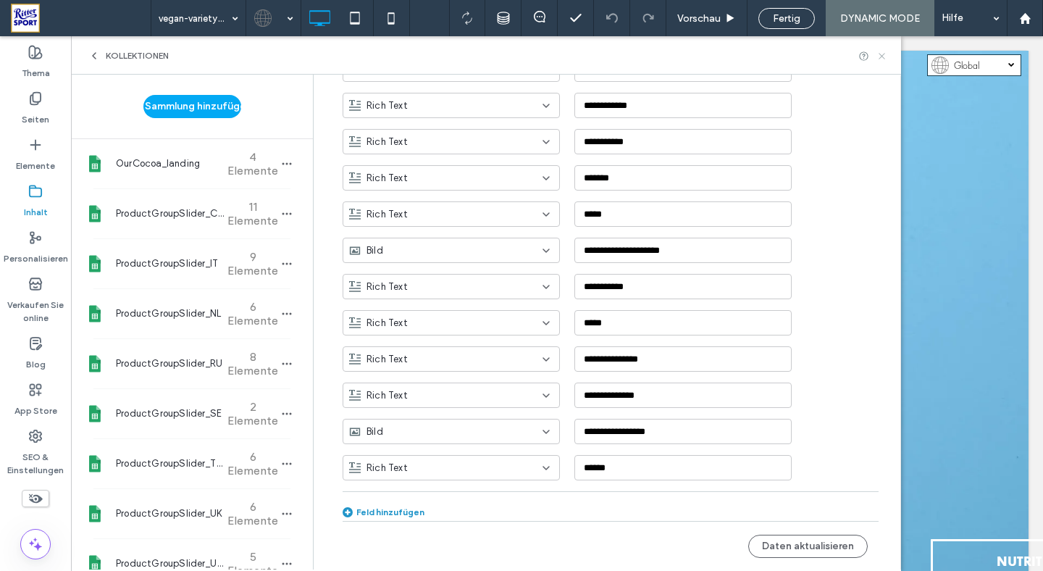
click at [885, 58] on icon at bounding box center [881, 56] width 11 height 11
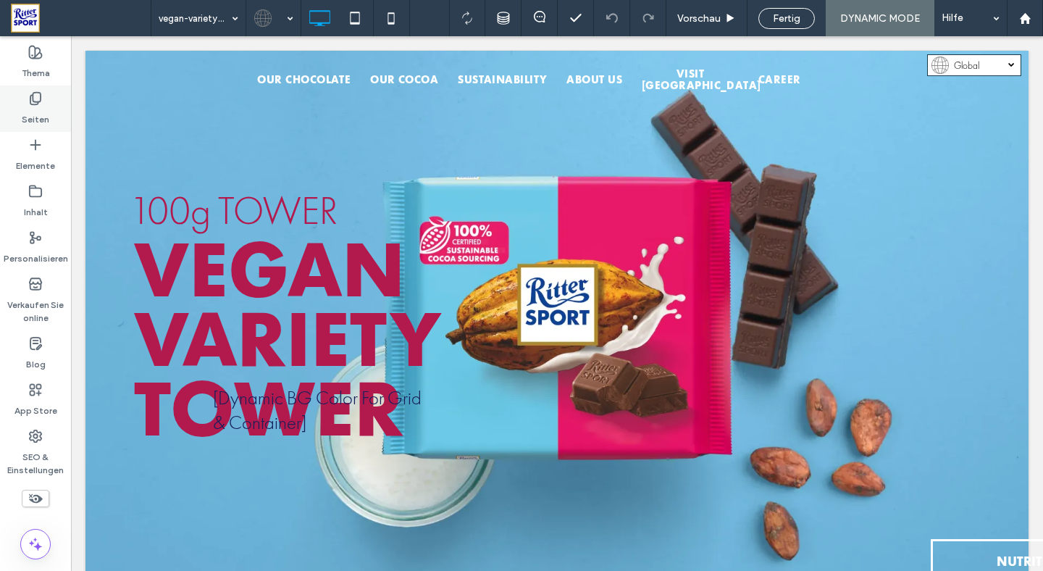
click at [28, 114] on label "Seiten" at bounding box center [36, 116] width 28 height 20
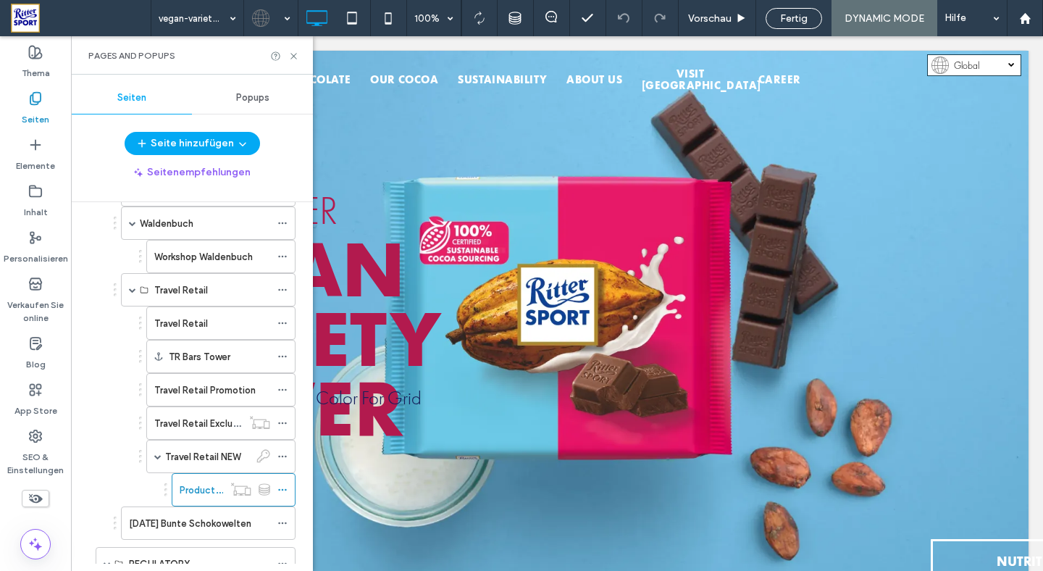
scroll to position [393, 0]
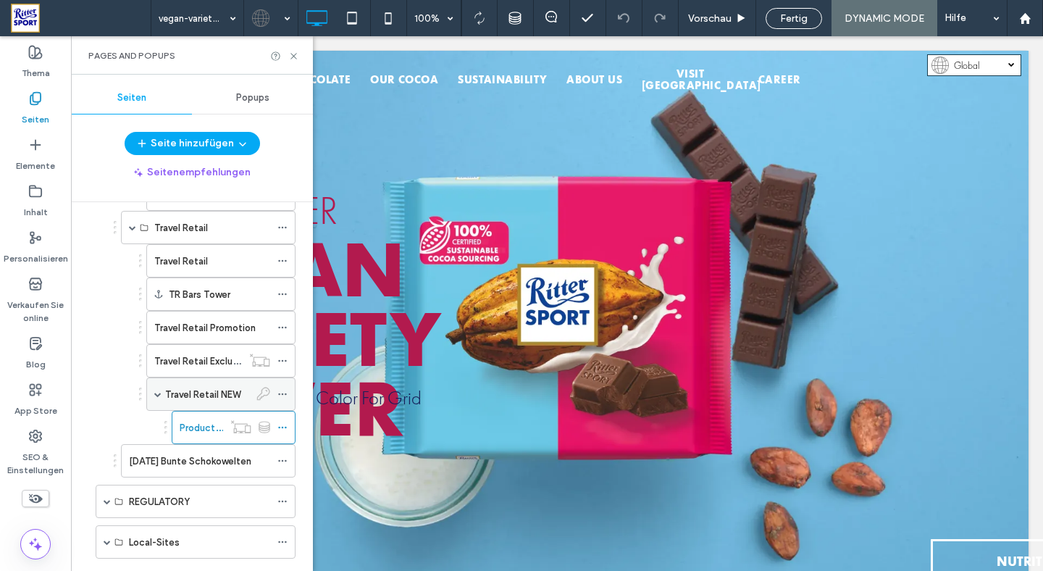
click at [219, 398] on label "Travel Retail NEW" at bounding box center [202, 394] width 75 height 25
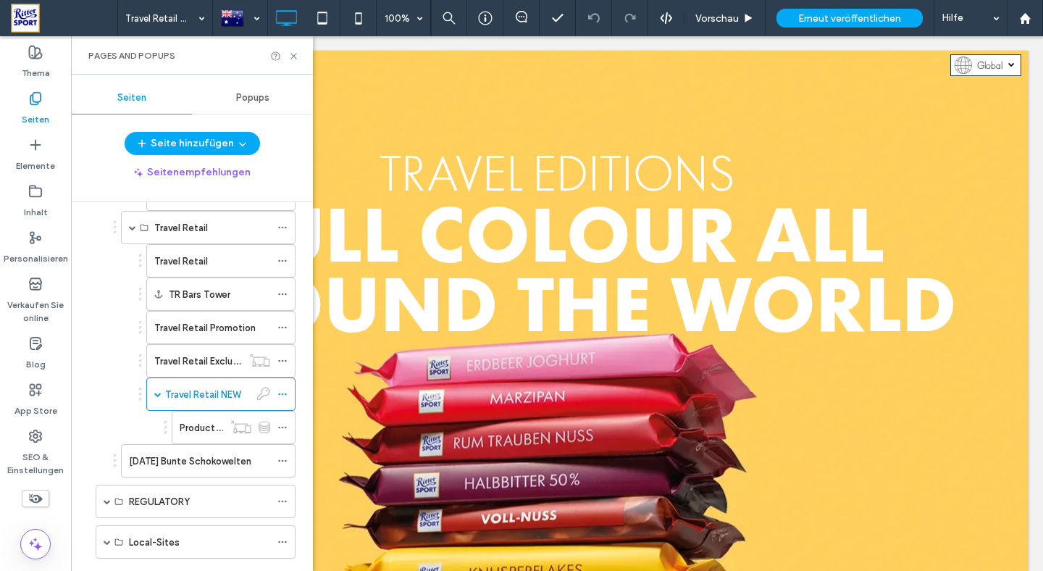
scroll to position [0, 0]
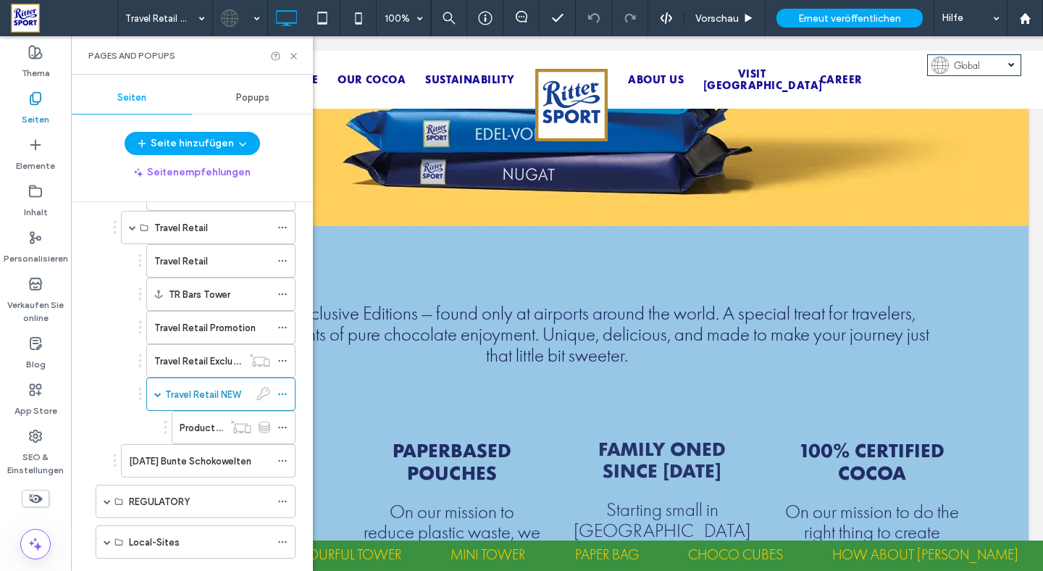
scroll to position [939, 0]
